Goal: Information Seeking & Learning: Learn about a topic

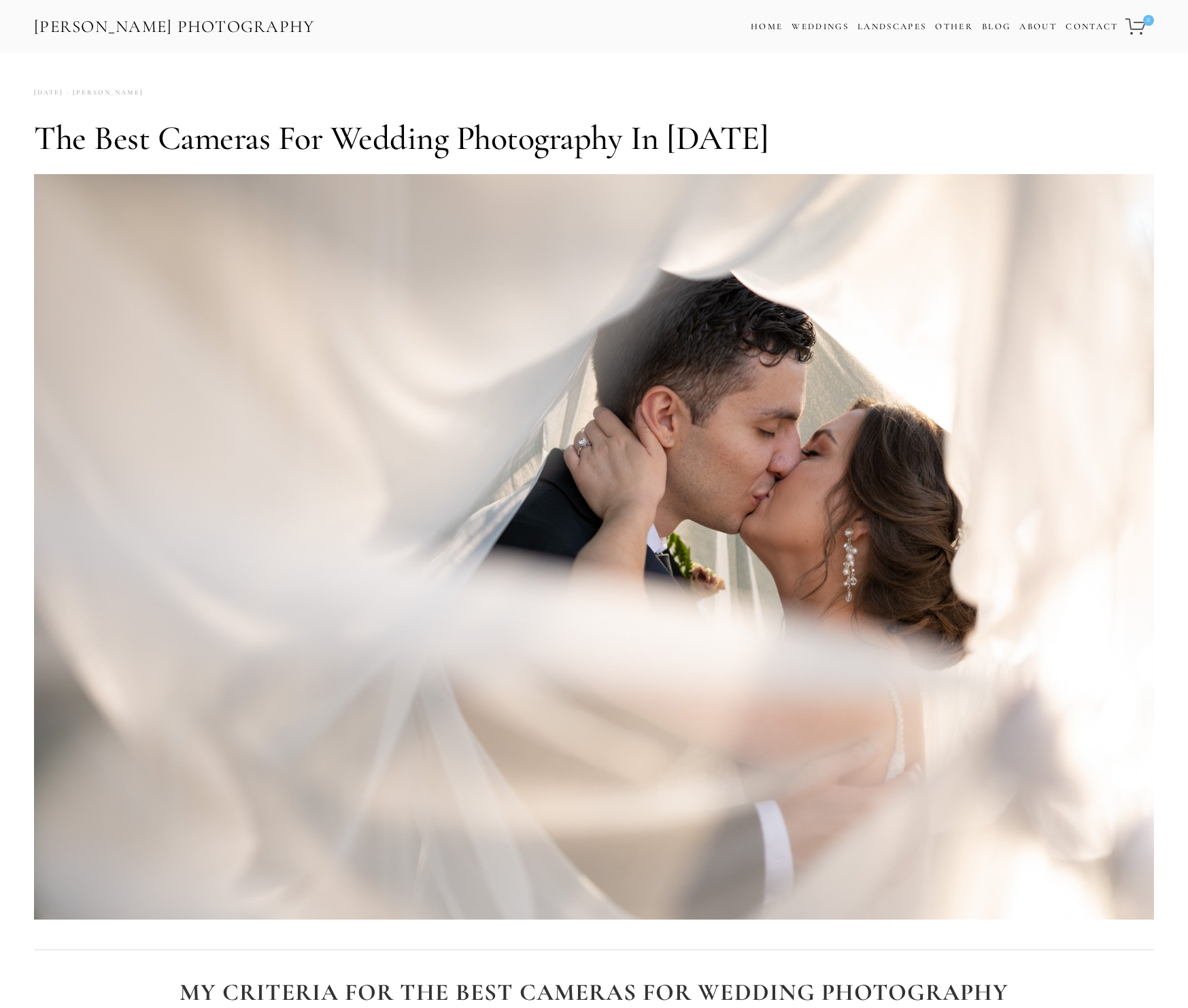
scroll to position [837, 0]
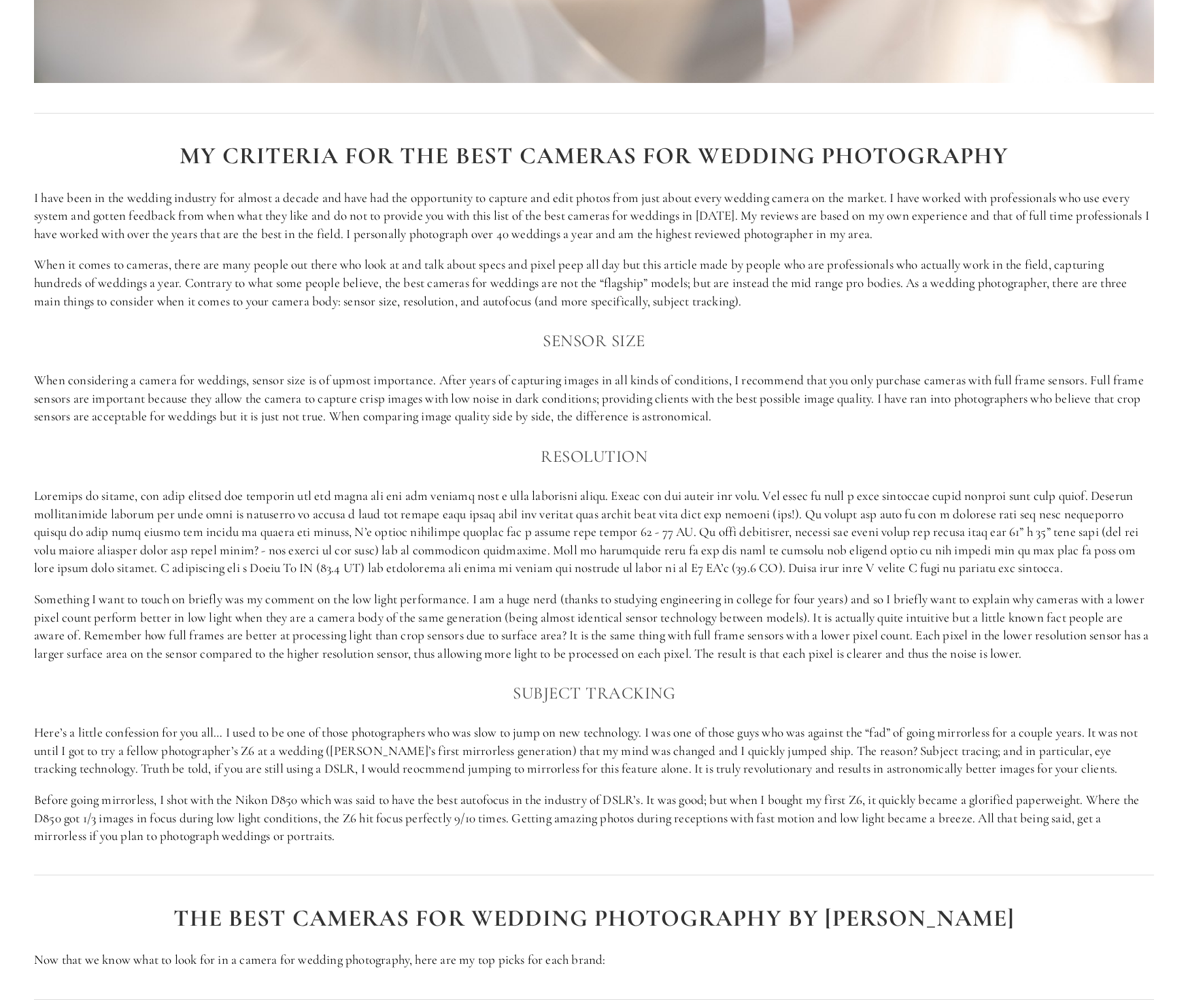
click at [820, 331] on h3 "Sensor size" at bounding box center [594, 341] width 1120 height 27
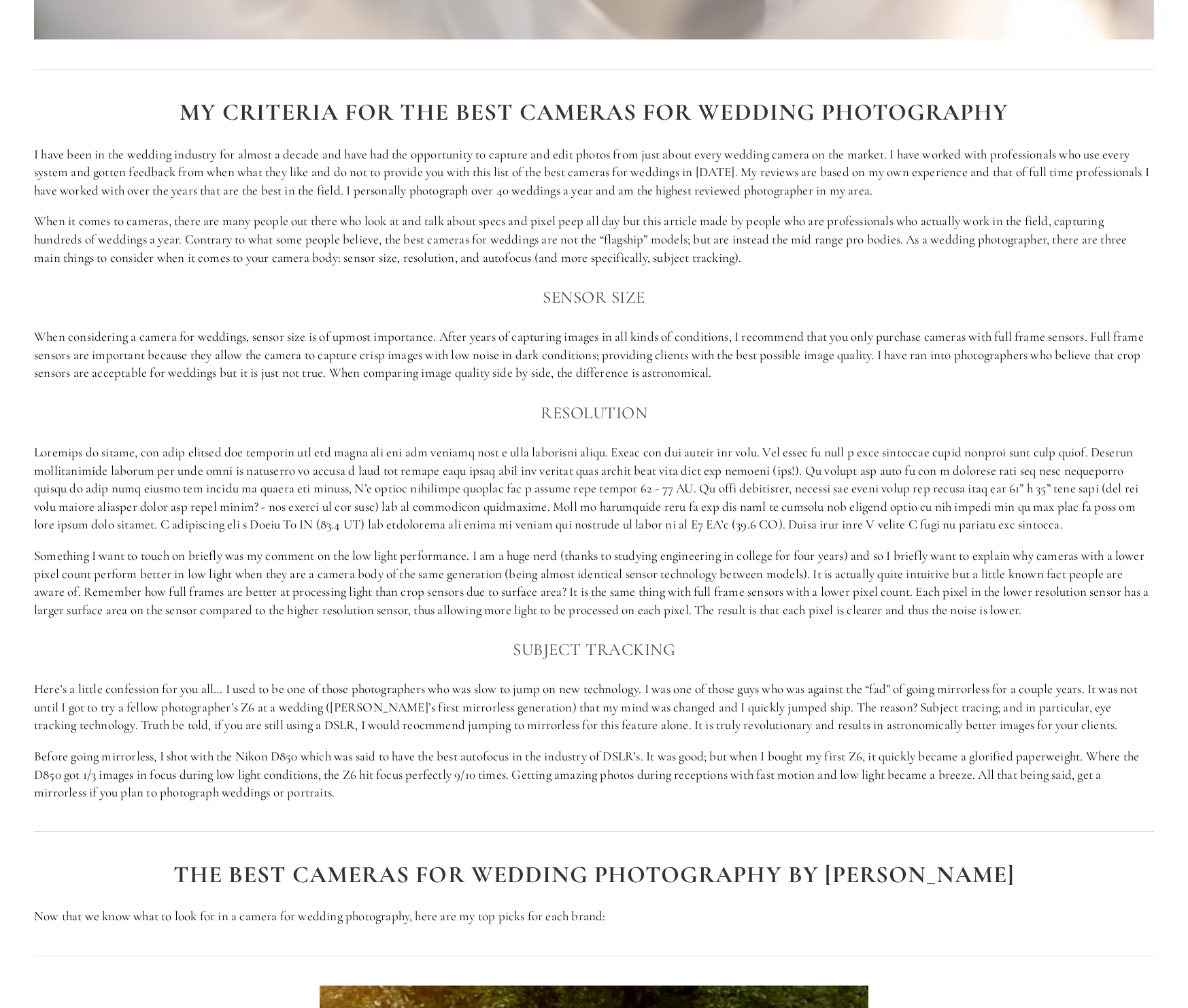
scroll to position [881, 0]
click at [823, 282] on h3 "Sensor size" at bounding box center [594, 295] width 1120 height 27
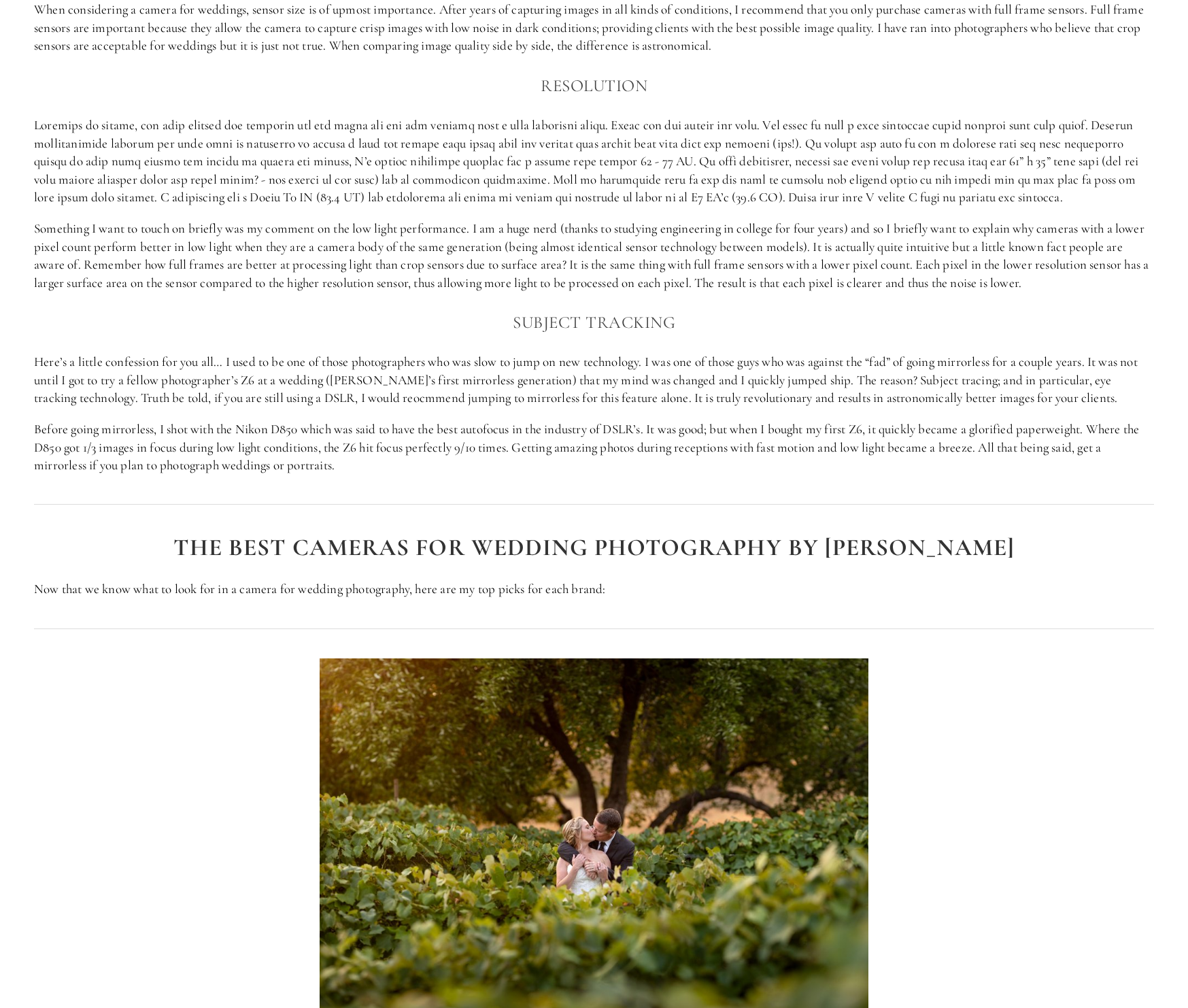
scroll to position [1207, 0]
click at [713, 308] on h3 "Subject Tracking" at bounding box center [594, 321] width 1120 height 27
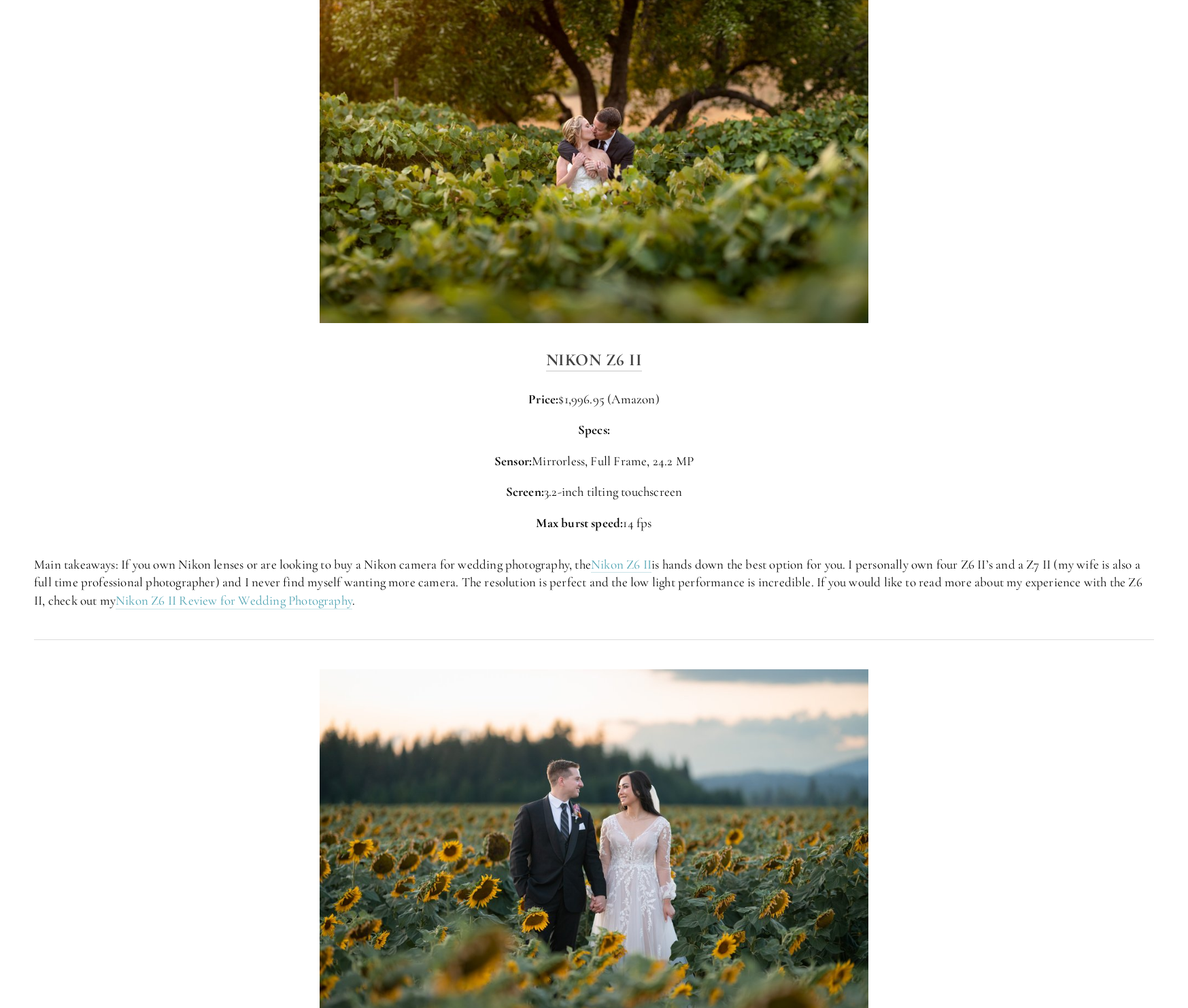
scroll to position [1909, 0]
click at [895, 389] on p "Price: $1,996.95 (Amazon)" at bounding box center [594, 398] width 1120 height 18
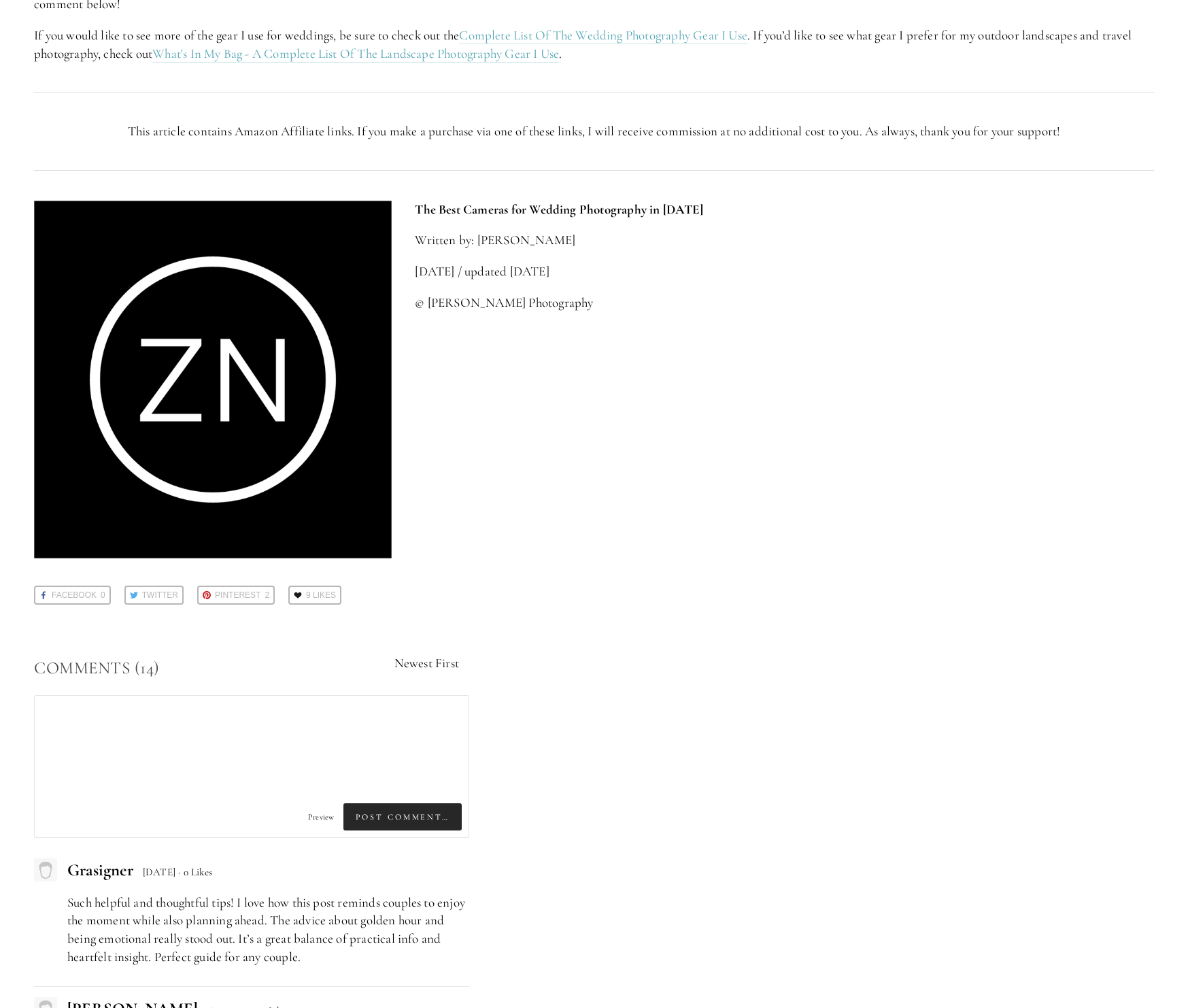
scroll to position [4792, 0]
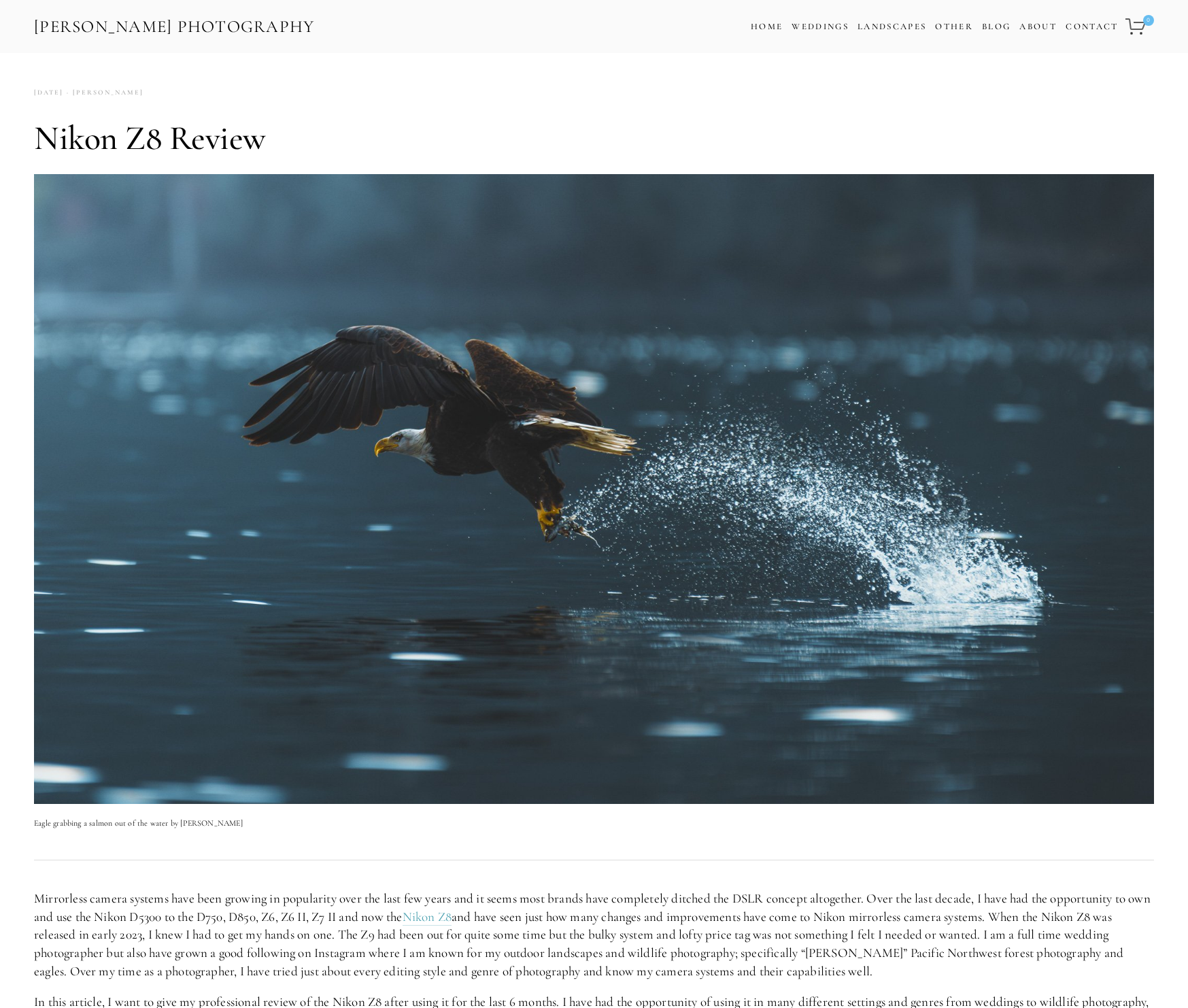
click at [403, 139] on h1 "Nikon Z8 Review" at bounding box center [594, 137] width 1120 height 41
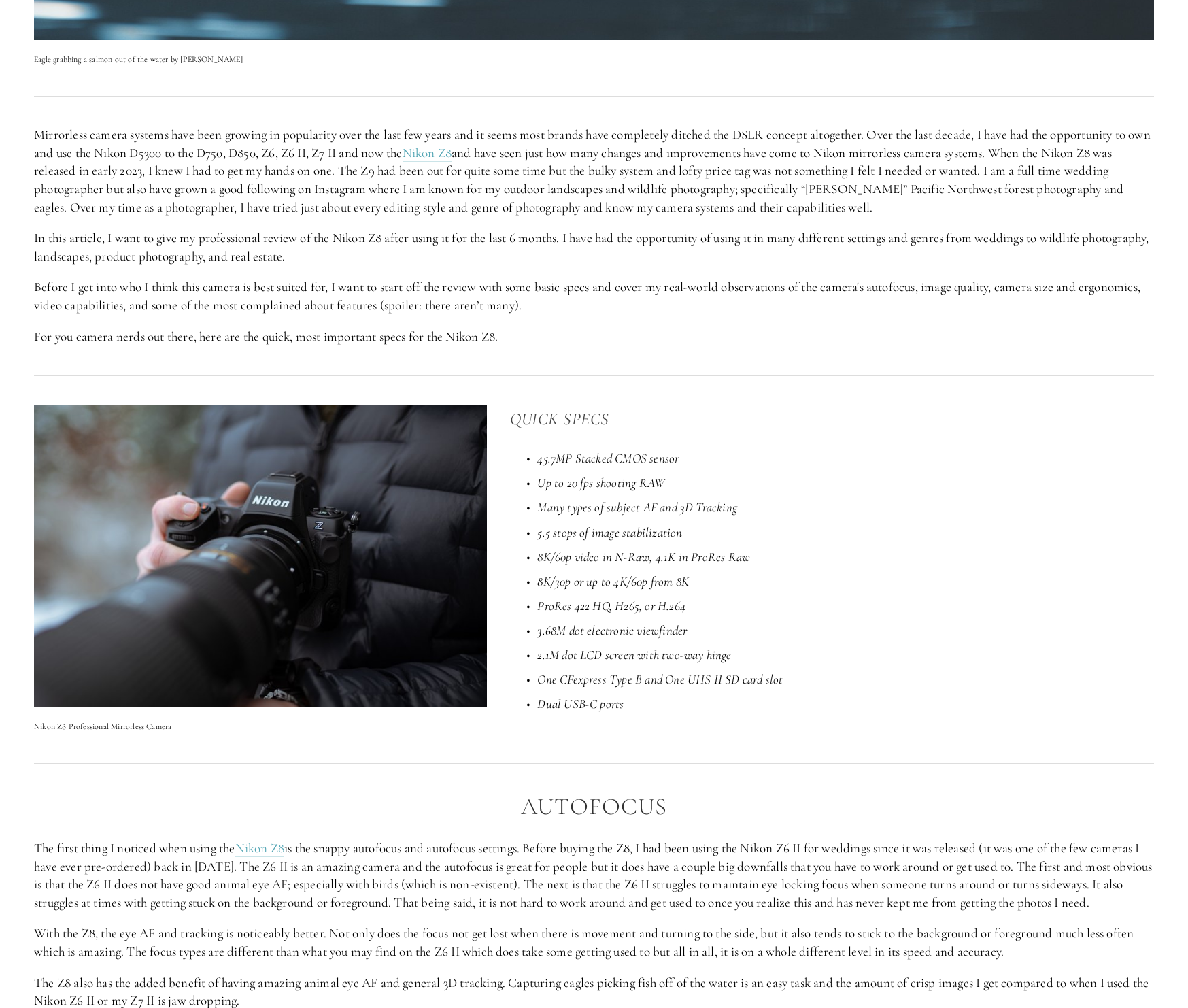
scroll to position [765, 0]
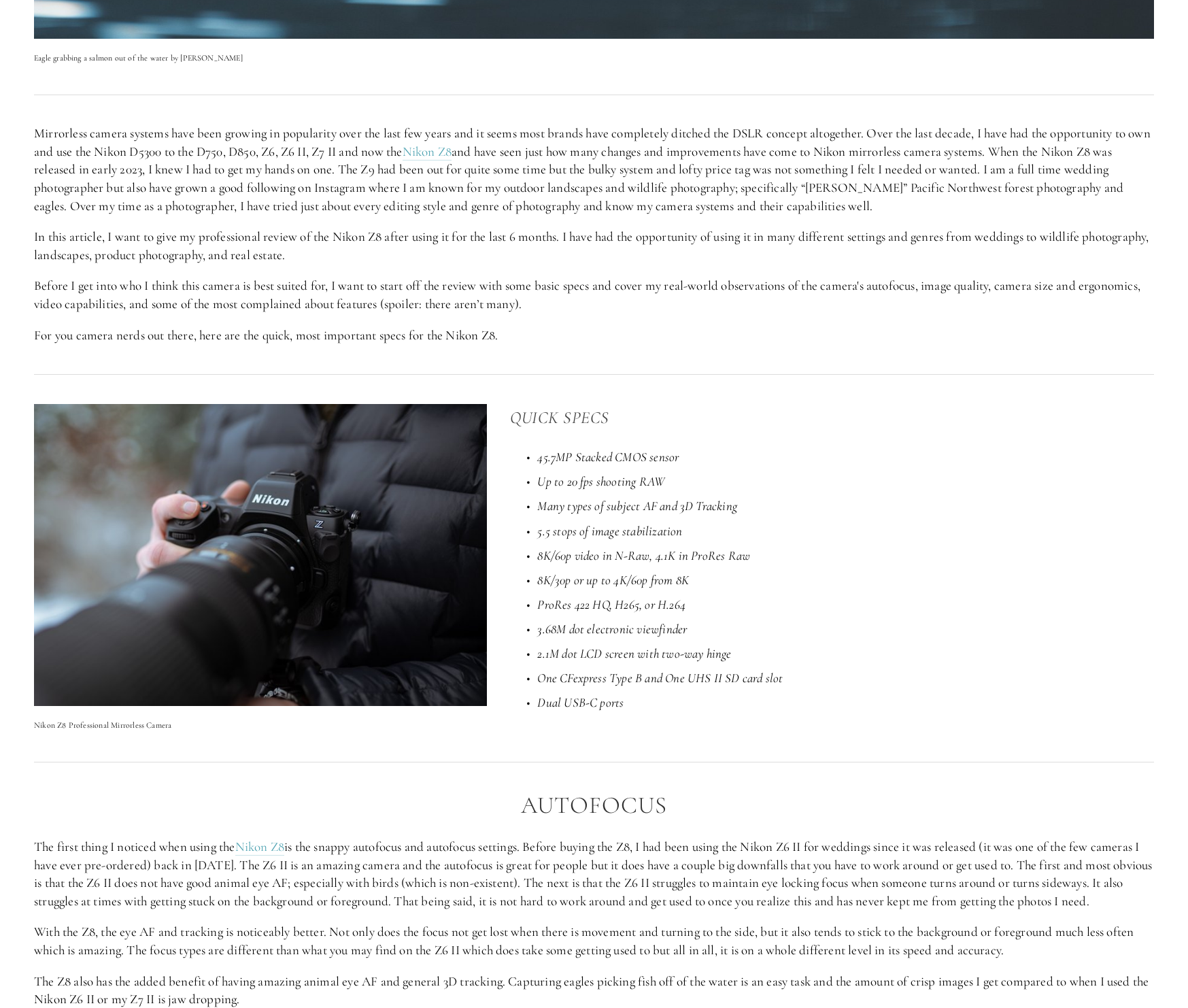
click at [853, 473] on p "Up to 20 fps shooting RAW" at bounding box center [845, 481] width 617 height 18
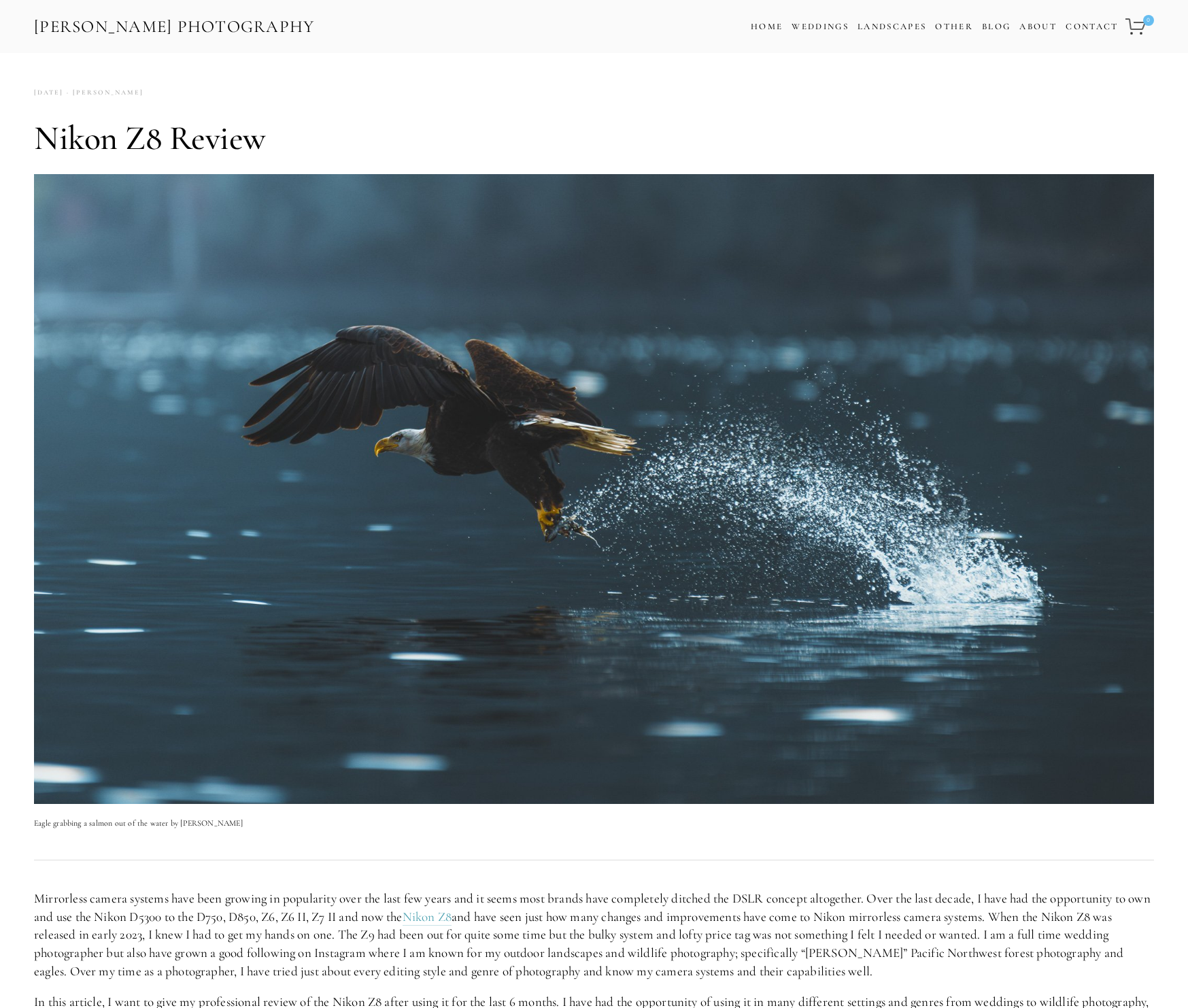
scroll to position [0, 0]
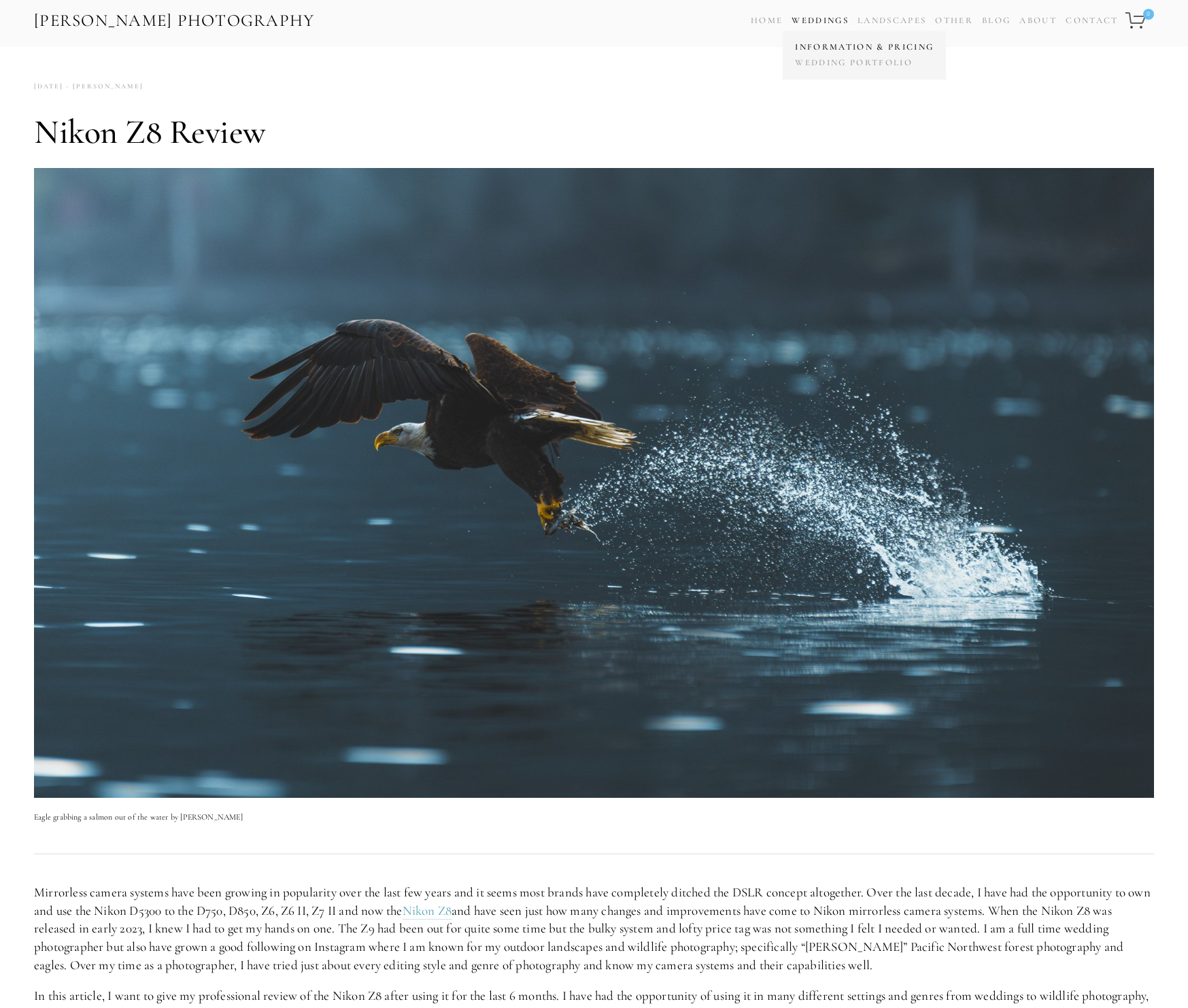
click at [811, 43] on link "Information & Pricing" at bounding box center [864, 47] width 145 height 15
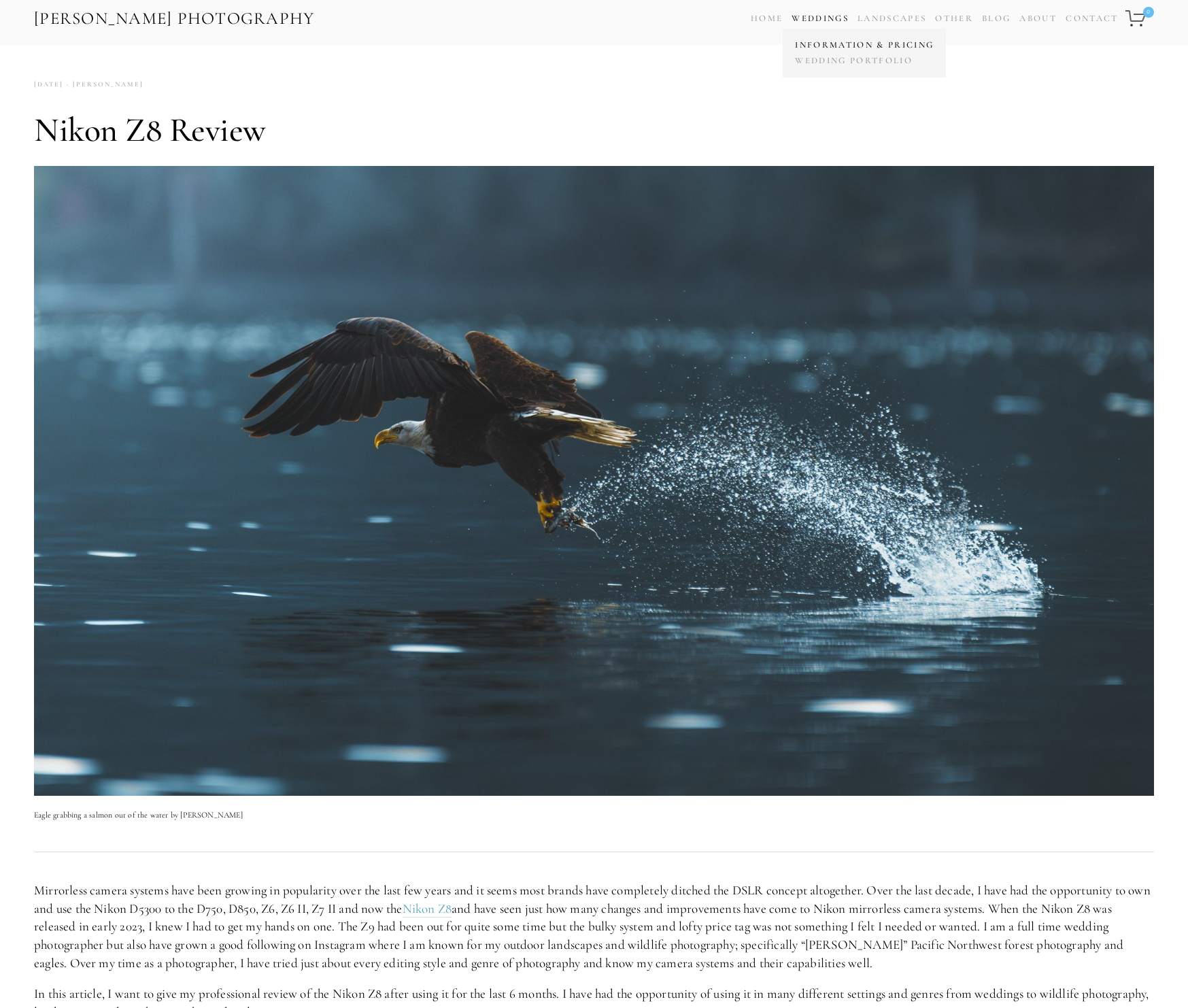
click at [806, 44] on link "Information & Pricing" at bounding box center [864, 46] width 145 height 15
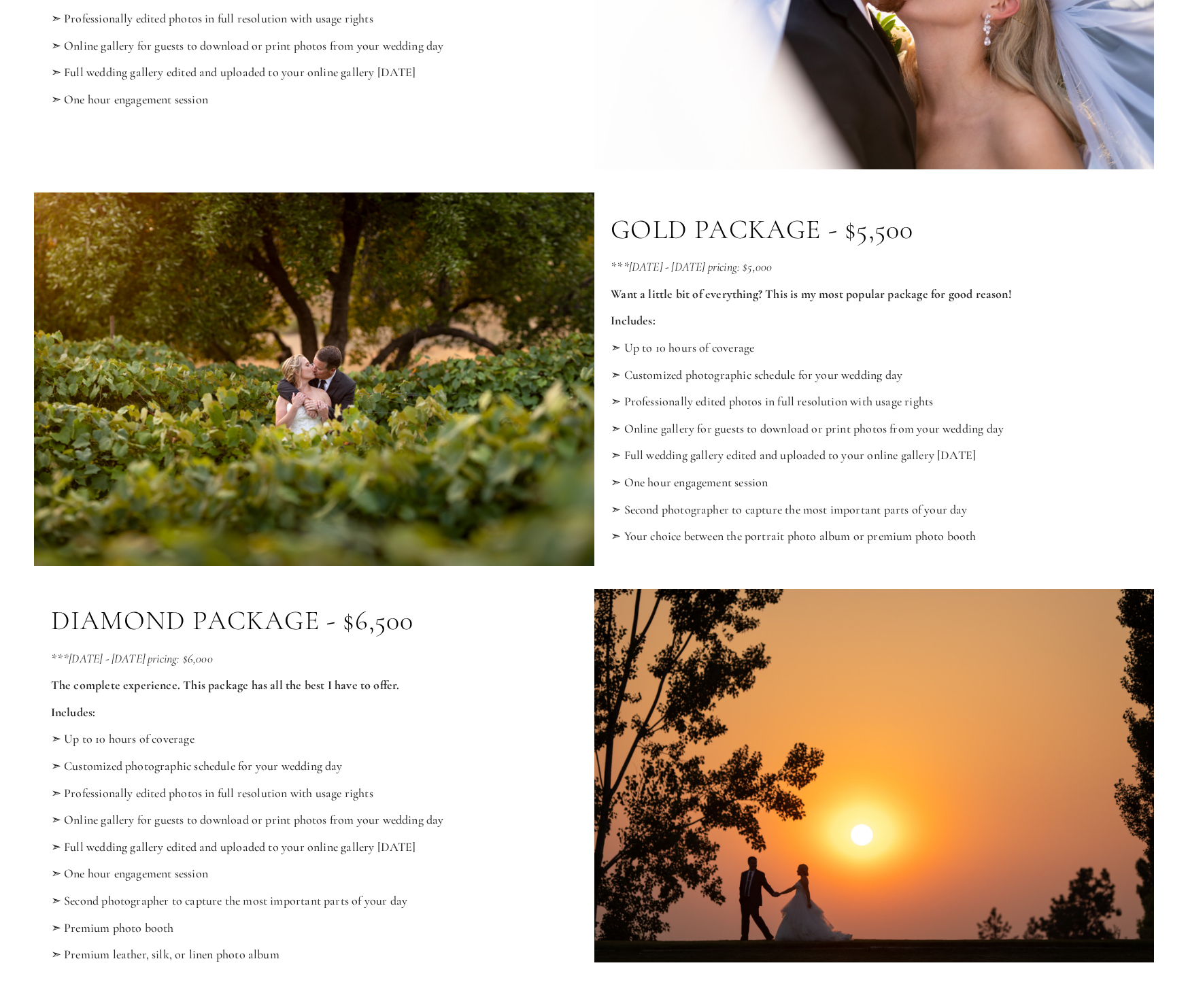
scroll to position [1223, 0]
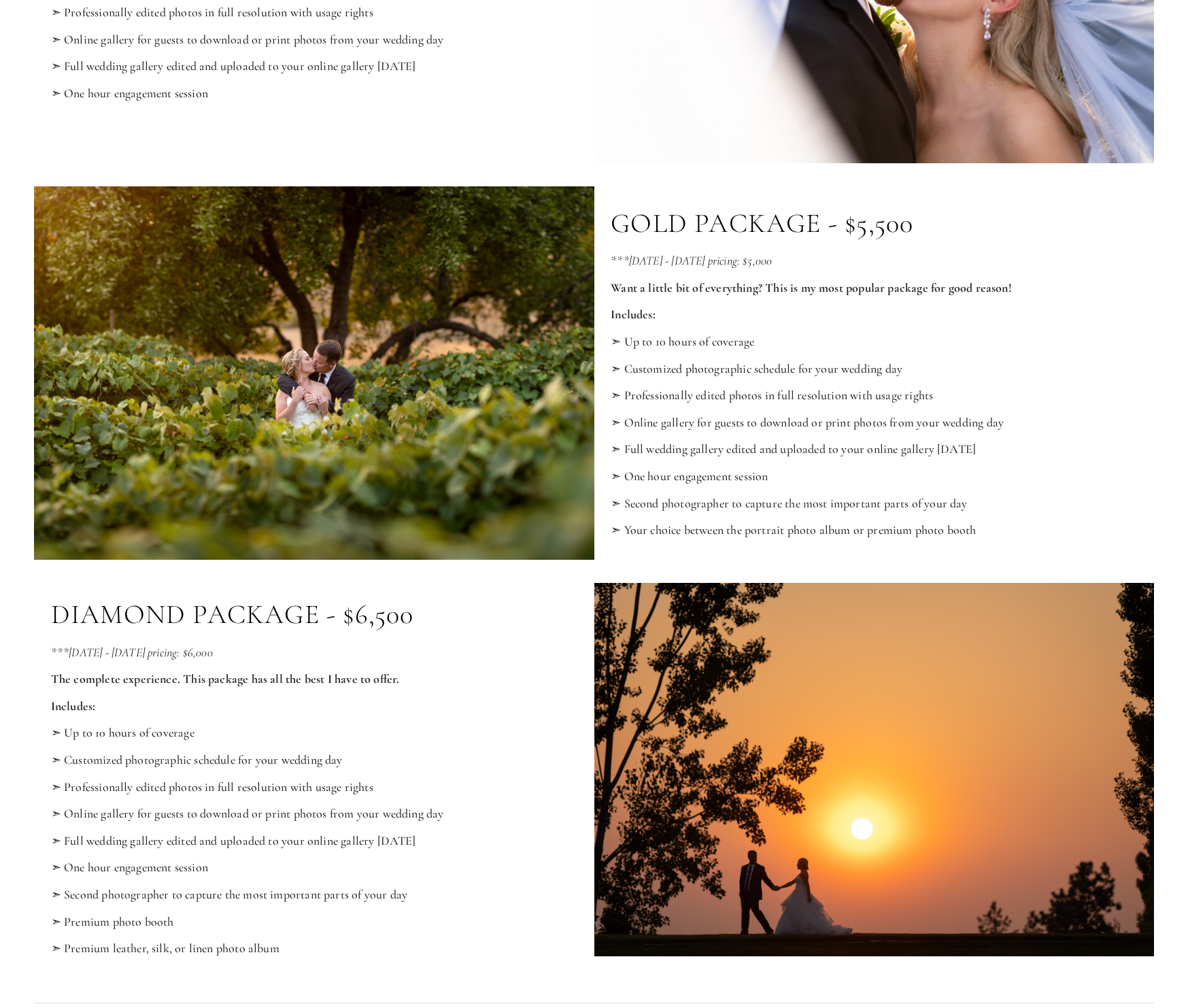
click at [1022, 342] on p "➣ Up to 10 hours of coverage" at bounding box center [874, 341] width 527 height 15
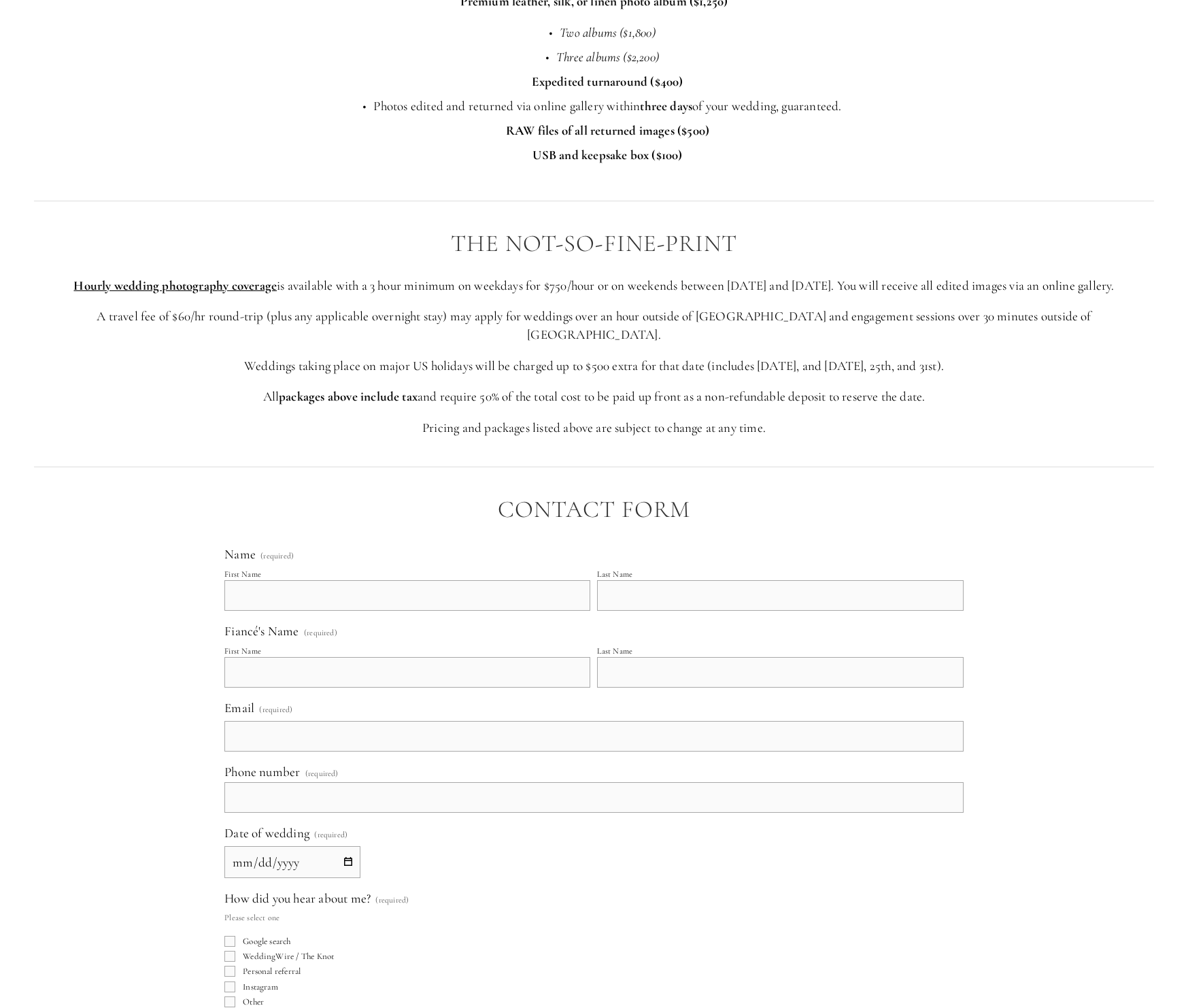
scroll to position [2489, 0]
